Goal: Transaction & Acquisition: Book appointment/travel/reservation

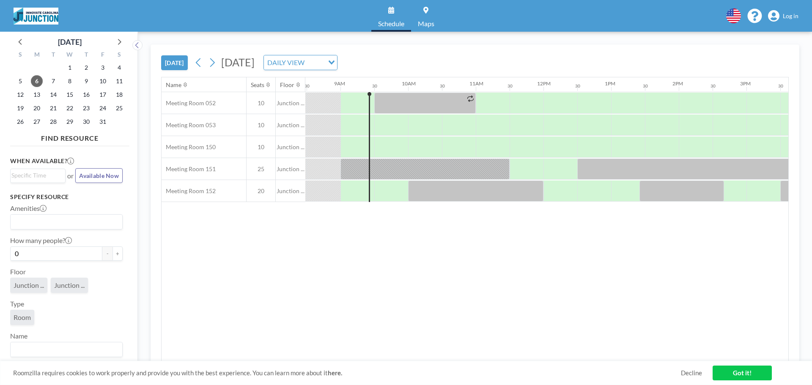
scroll to position [0, 575]
click at [789, 14] on span "Log in" at bounding box center [791, 16] width 16 height 8
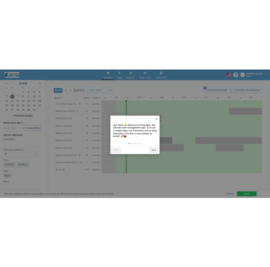
scroll to position [0, 575]
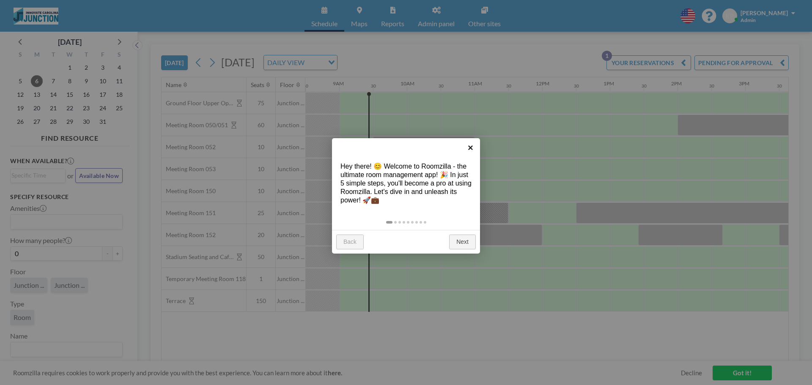
click at [472, 151] on link "×" at bounding box center [470, 147] width 19 height 19
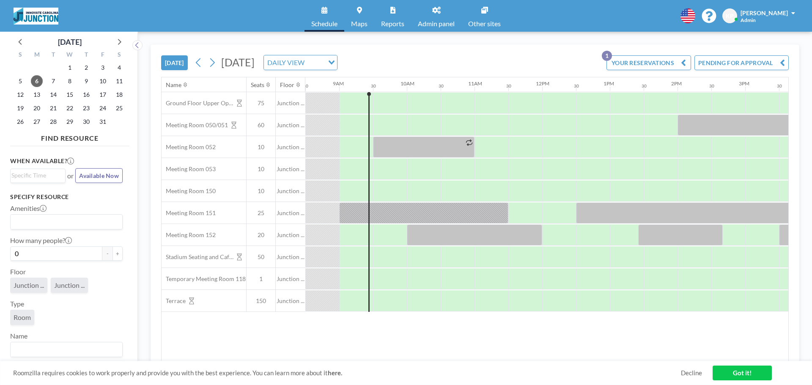
click at [540, 328] on div "Name Seats Floor 12AM 30 1AM 30 2AM 30 3AM 30 4AM 30 5AM 30 6AM 30 7AM 30 8AM 3…" at bounding box center [475, 219] width 627 height 284
click at [381, 116] on div at bounding box center [390, 125] width 34 height 21
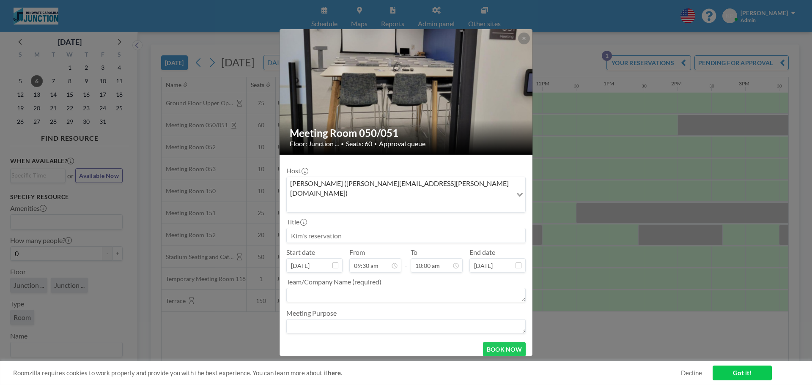
click at [481, 200] on input "Search for option" at bounding box center [400, 205] width 224 height 11
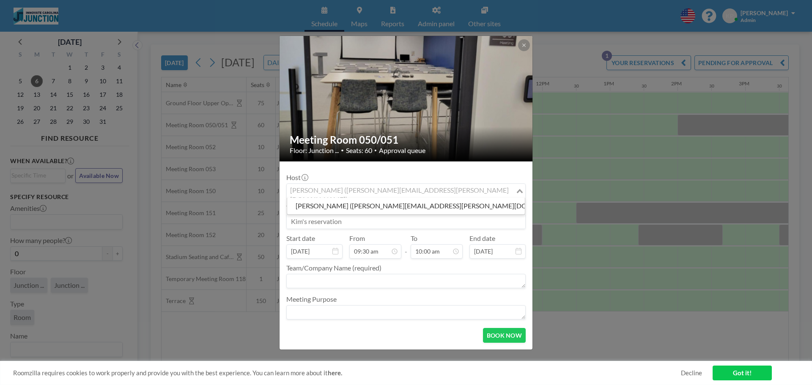
click at [489, 192] on input "Search for option" at bounding box center [401, 191] width 227 height 11
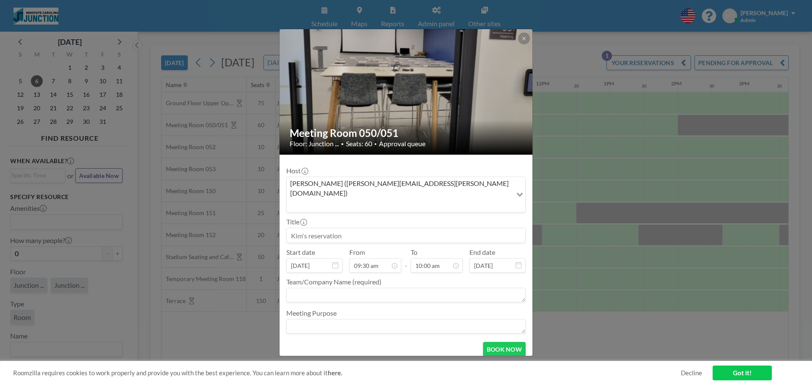
click at [514, 169] on div "Host Kim Paramo (kim.paramo@innovate.unc.edu) Loading... Title Start date Oct 6…" at bounding box center [405, 249] width 239 height 174
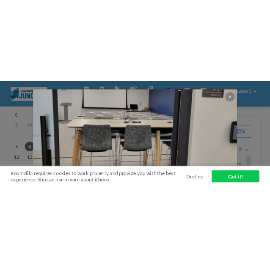
scroll to position [0, 575]
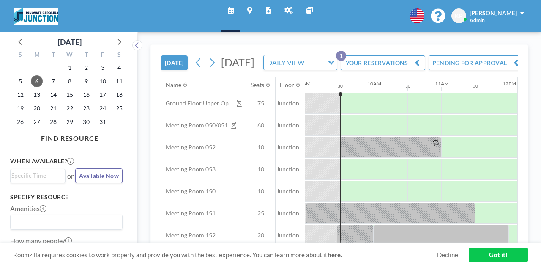
scroll to position [0, 609]
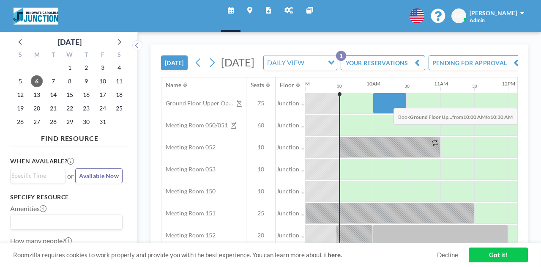
click at [393, 114] on div at bounding box center [390, 103] width 34 height 21
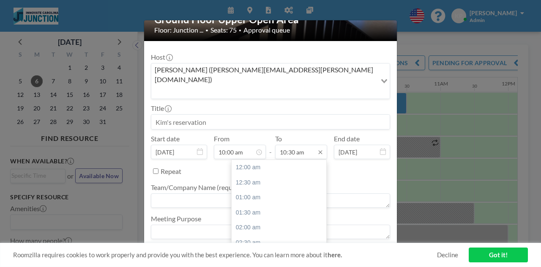
scroll to position [316, 0]
click at [281, 115] on input at bounding box center [270, 122] width 239 height 14
click at [175, 193] on textarea at bounding box center [270, 200] width 239 height 14
